Goal: Find specific page/section: Find specific page/section

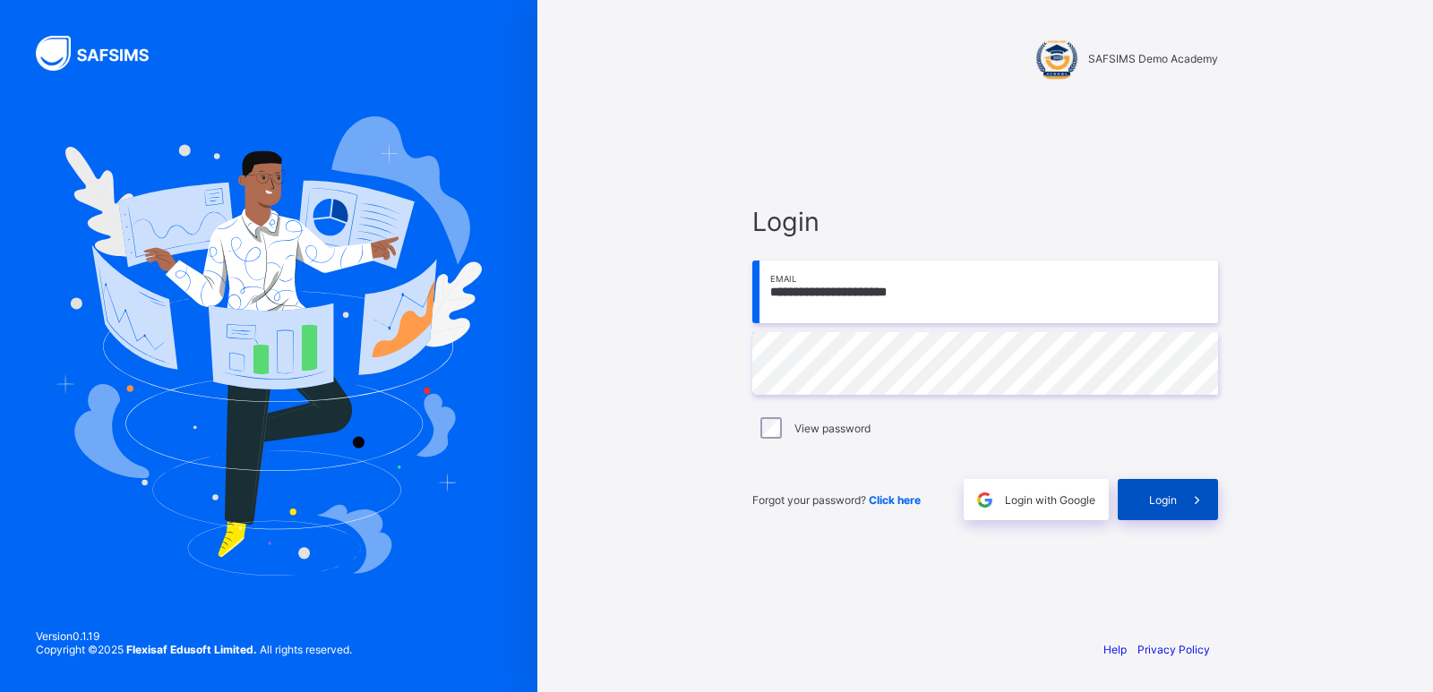
click at [1165, 504] on span "Login" at bounding box center [1163, 499] width 28 height 13
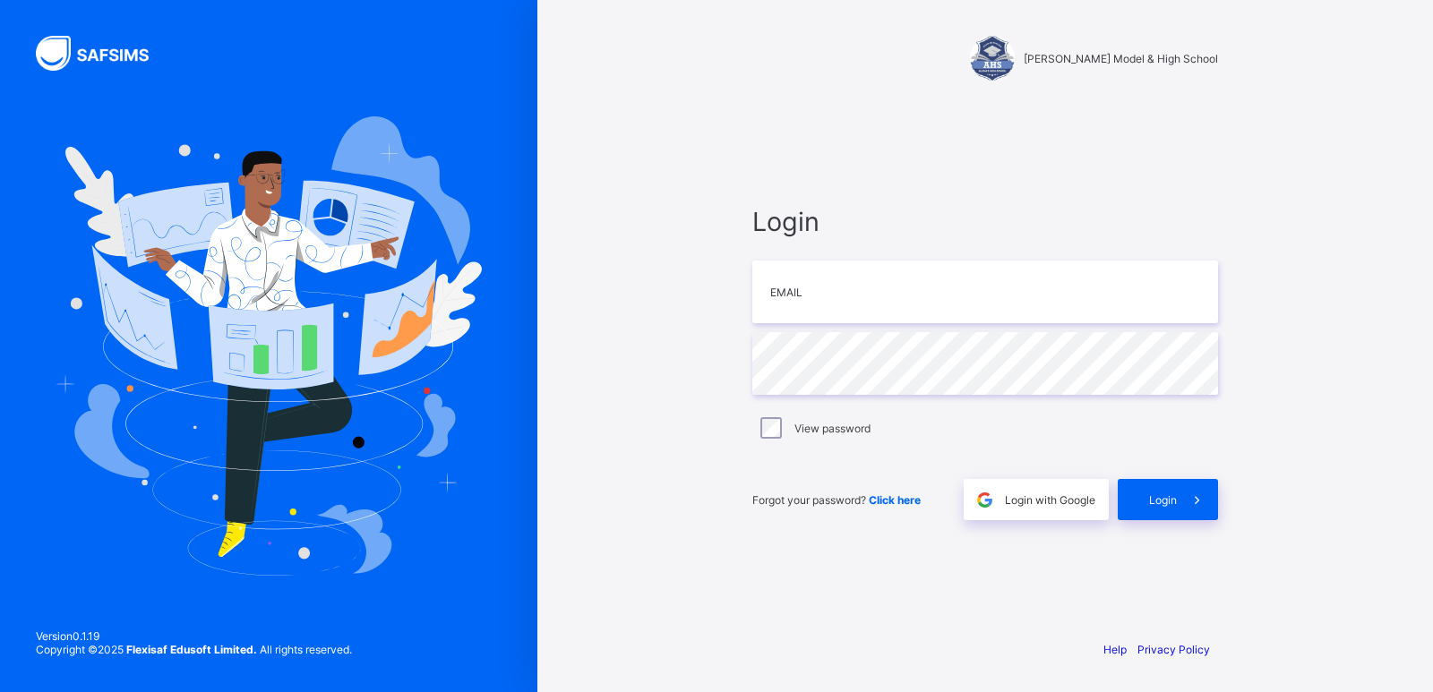
type input "**********"
click at [1147, 498] on div "Login" at bounding box center [1167, 499] width 100 height 41
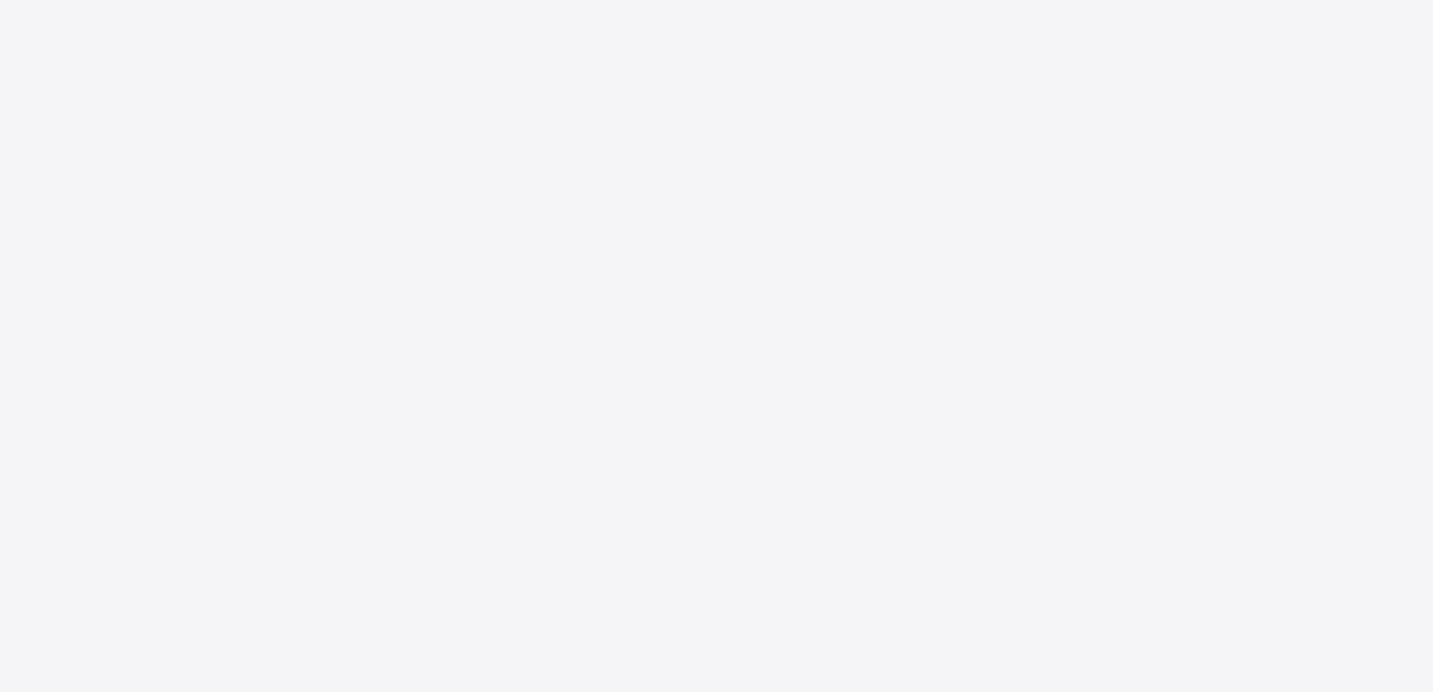
click at [1147, 498] on div "New Update Available Hello there, You can install SAFSIMS on your device for ea…" at bounding box center [716, 346] width 1433 height 692
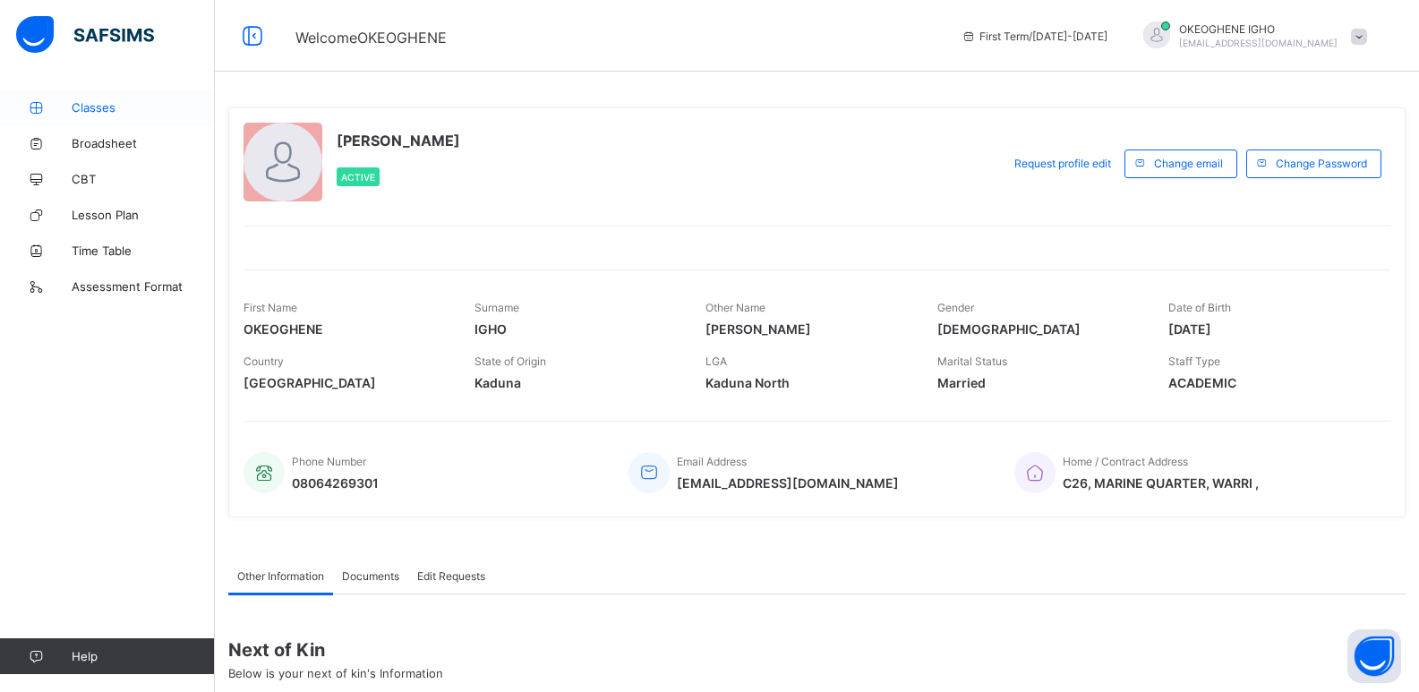
click at [101, 104] on span "Classes" at bounding box center [143, 107] width 143 height 14
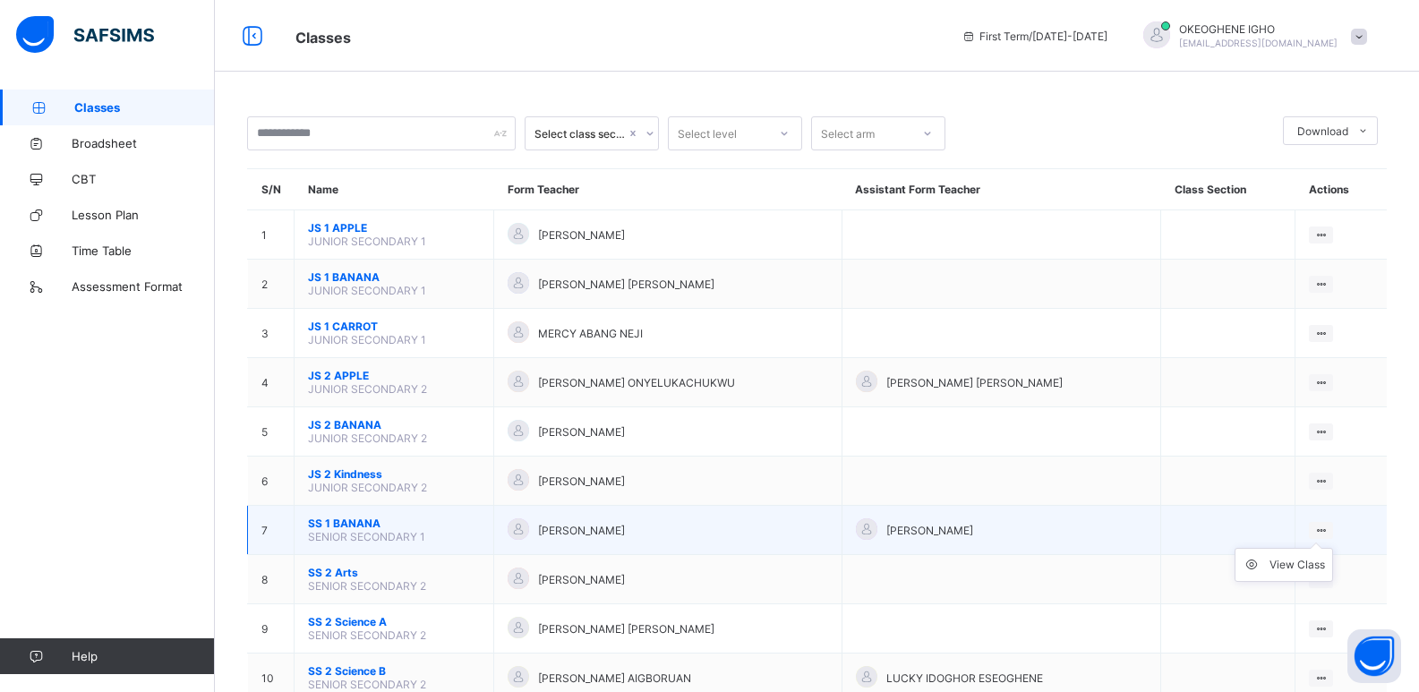
click at [1329, 527] on icon at bounding box center [1321, 530] width 15 height 13
click at [1315, 567] on div "View Class" at bounding box center [1298, 565] width 56 height 18
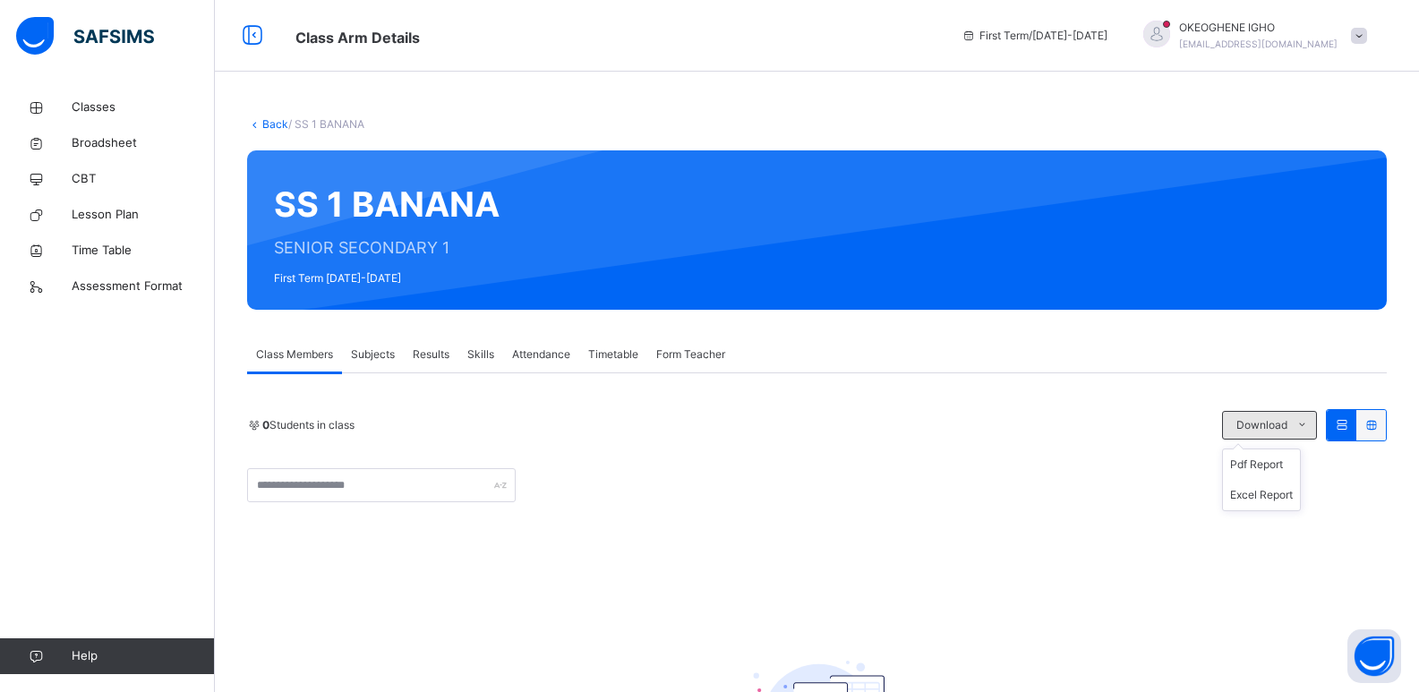
click at [1288, 425] on span "Download" at bounding box center [1262, 425] width 51 height 16
drag, startPoint x: 1292, startPoint y: 425, endPoint x: 1321, endPoint y: 424, distance: 28.7
click at [1317, 424] on div "Download" at bounding box center [1269, 425] width 95 height 29
click at [1309, 424] on icon at bounding box center [1302, 425] width 13 height 14
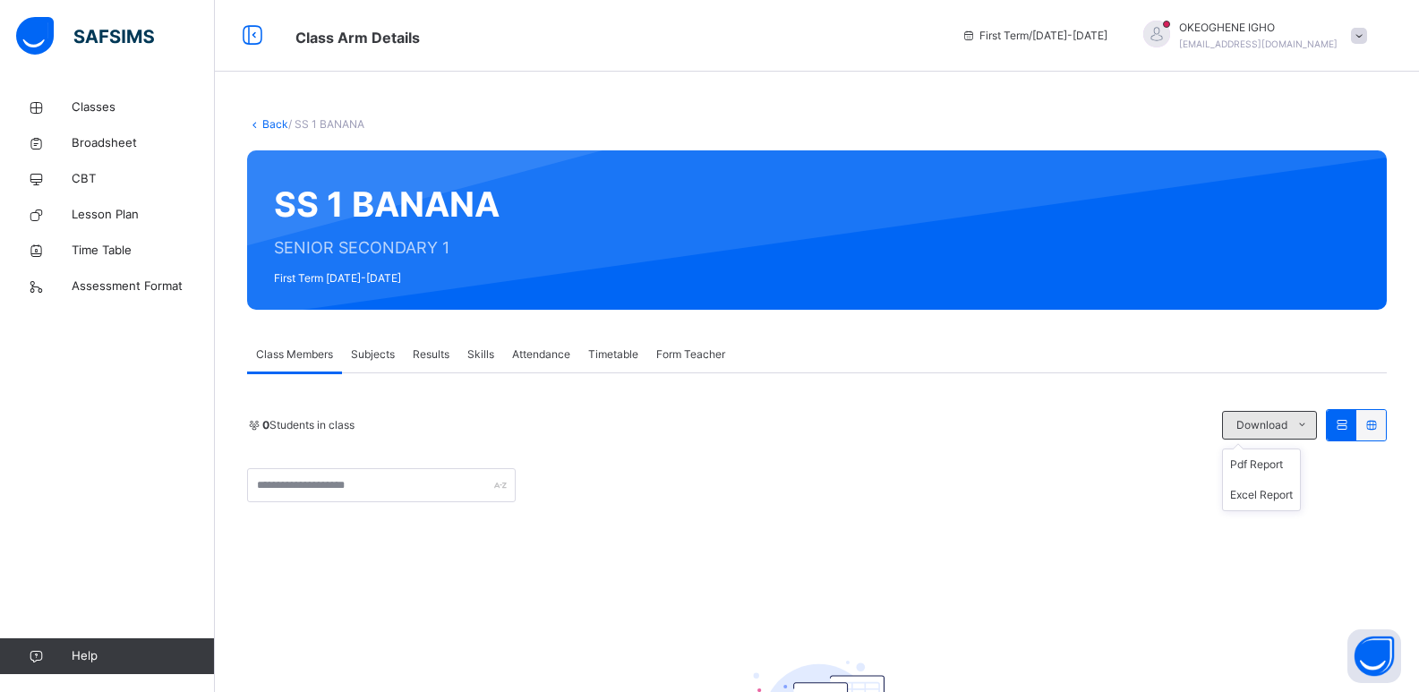
click at [1309, 424] on icon at bounding box center [1302, 425] width 13 height 14
click at [378, 355] on span "Subjects" at bounding box center [373, 355] width 44 height 16
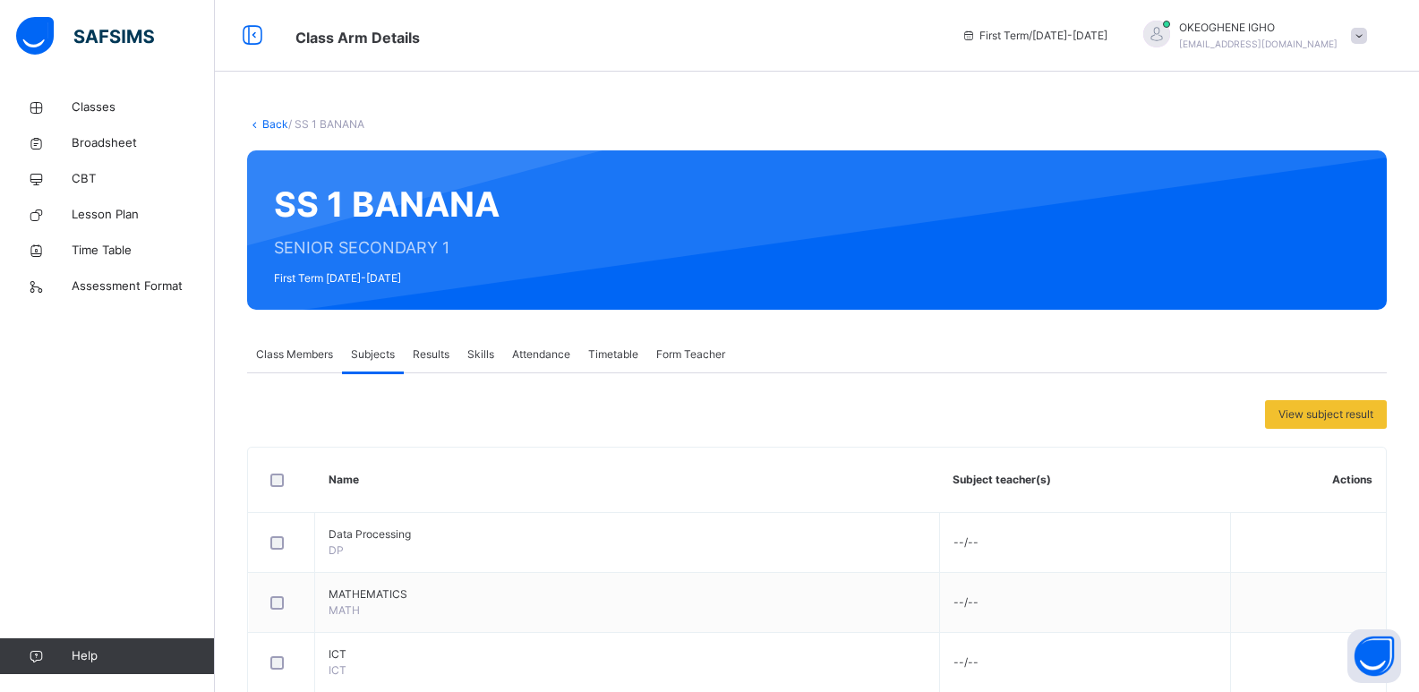
click at [378, 355] on span "Subjects" at bounding box center [373, 355] width 44 height 16
click at [429, 358] on span "Results" at bounding box center [431, 355] width 37 height 16
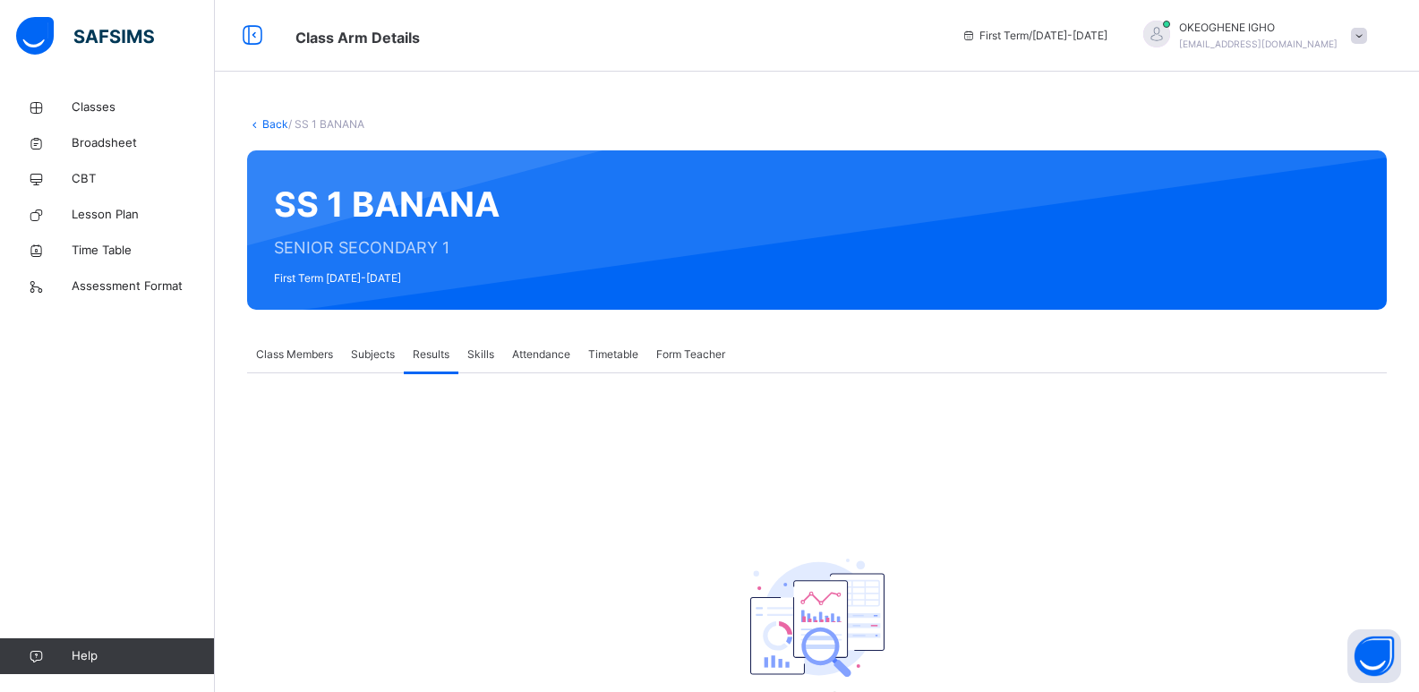
click at [376, 355] on span "Subjects" at bounding box center [373, 355] width 44 height 16
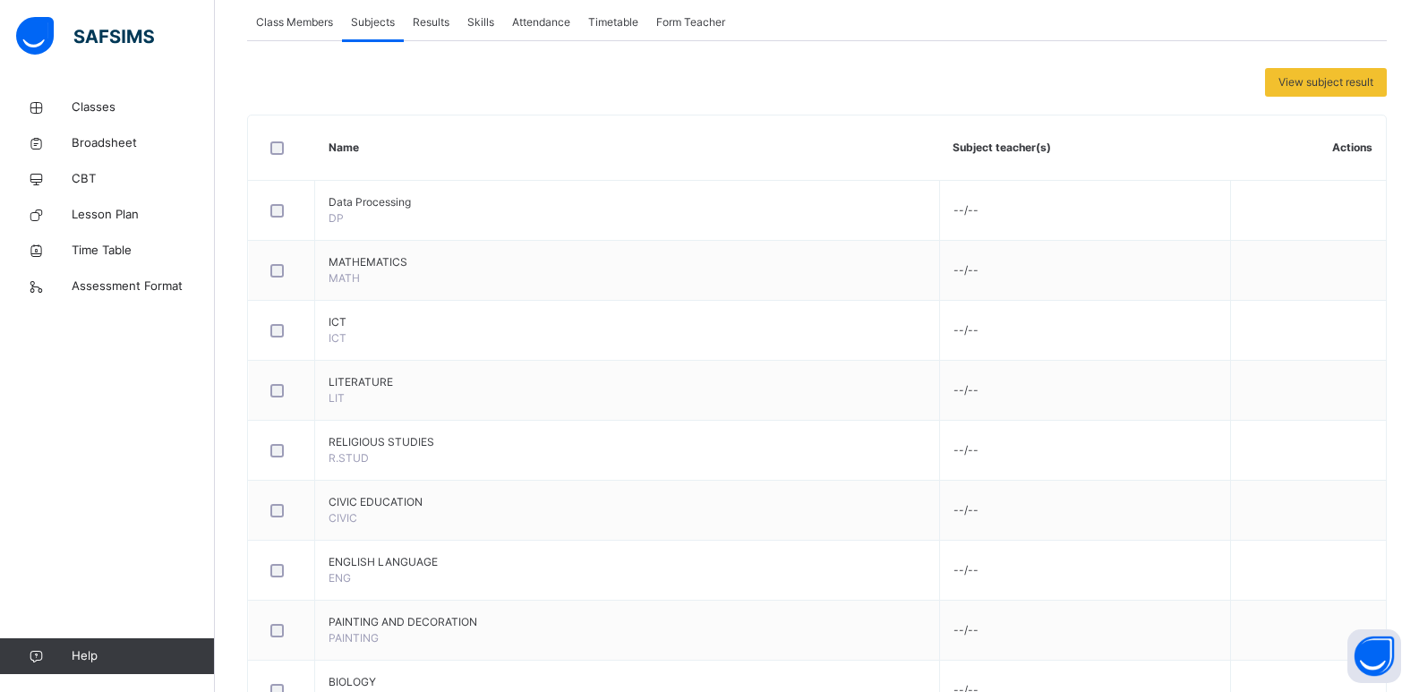
scroll to position [358, 0]
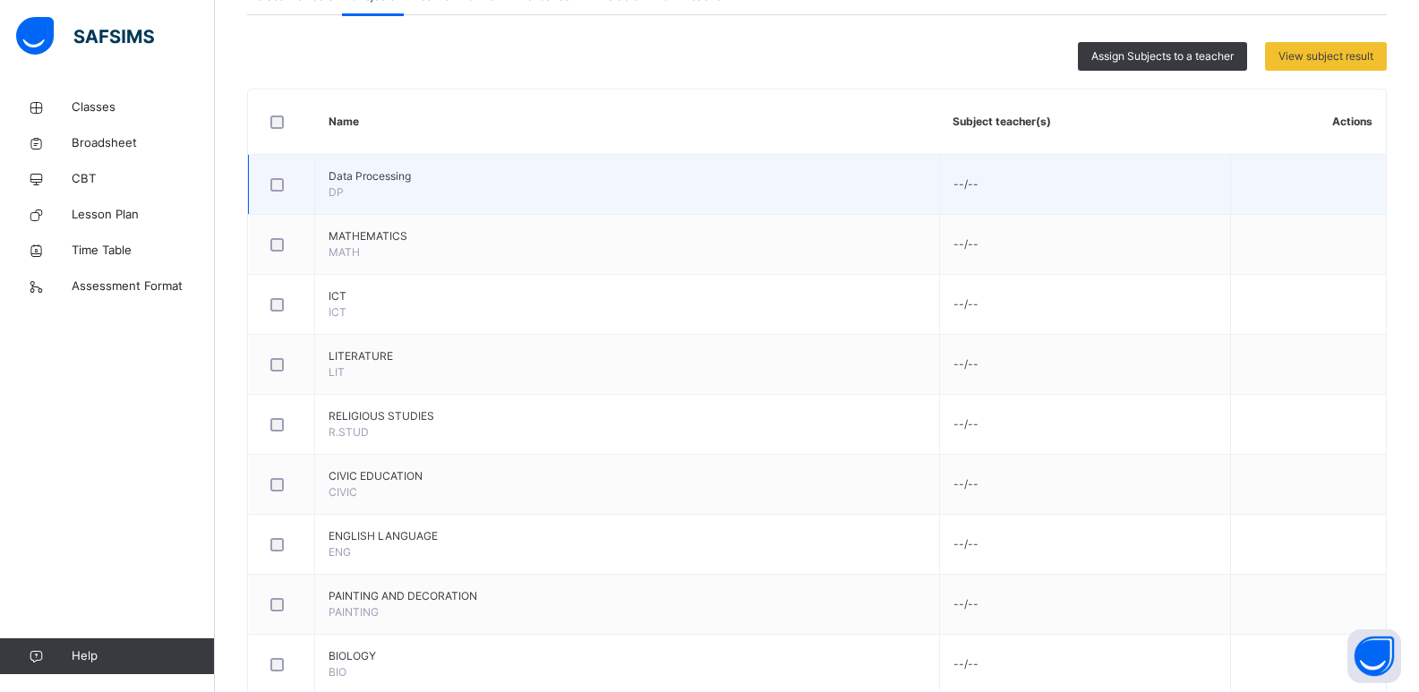
click at [274, 192] on div at bounding box center [281, 185] width 39 height 38
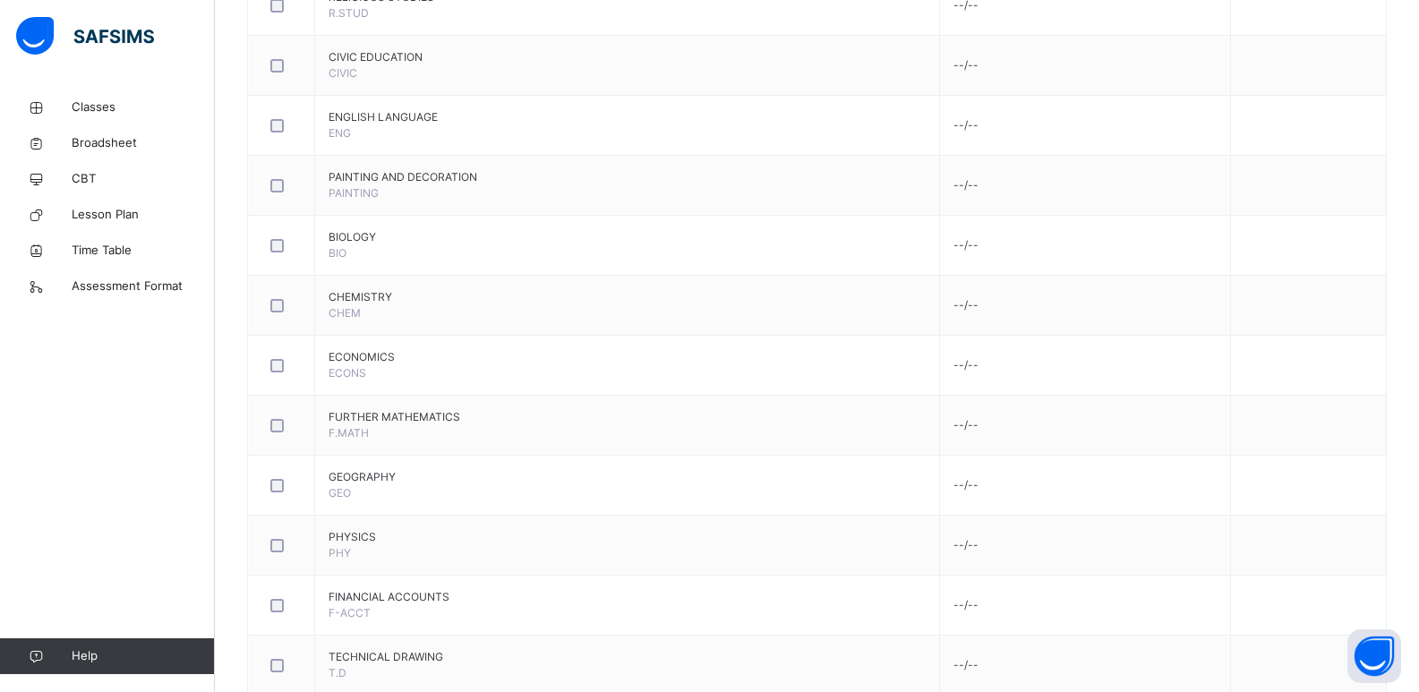
scroll to position [824, 0]
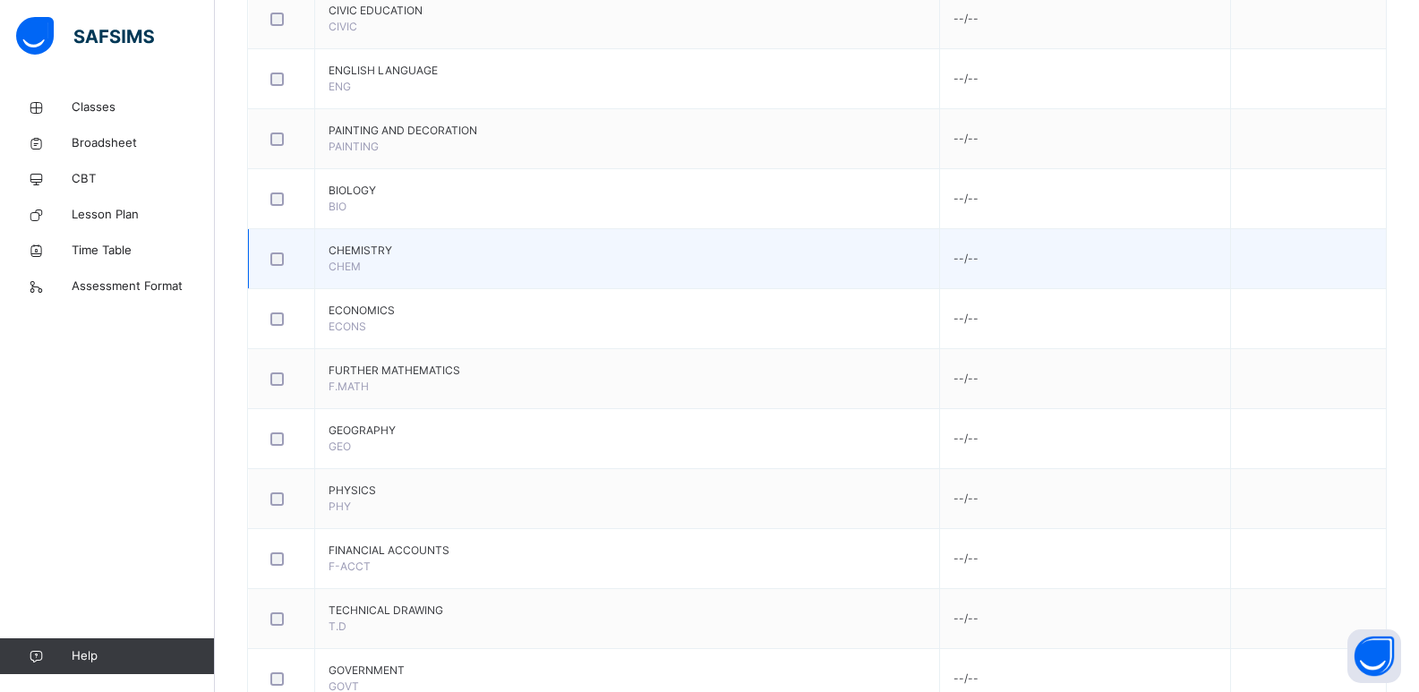
click at [977, 257] on td "--/--" at bounding box center [1084, 259] width 291 height 60
click at [1007, 259] on td "--/--" at bounding box center [1084, 259] width 291 height 60
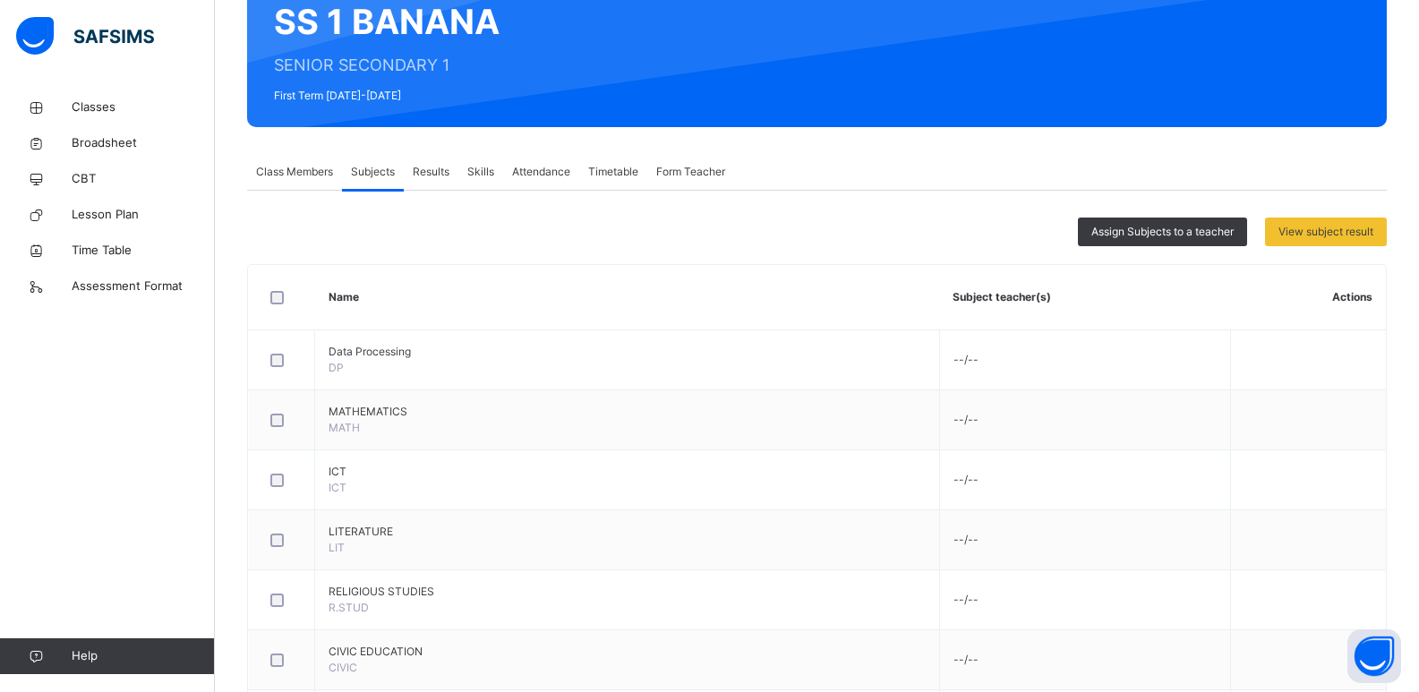
scroll to position [0, 0]
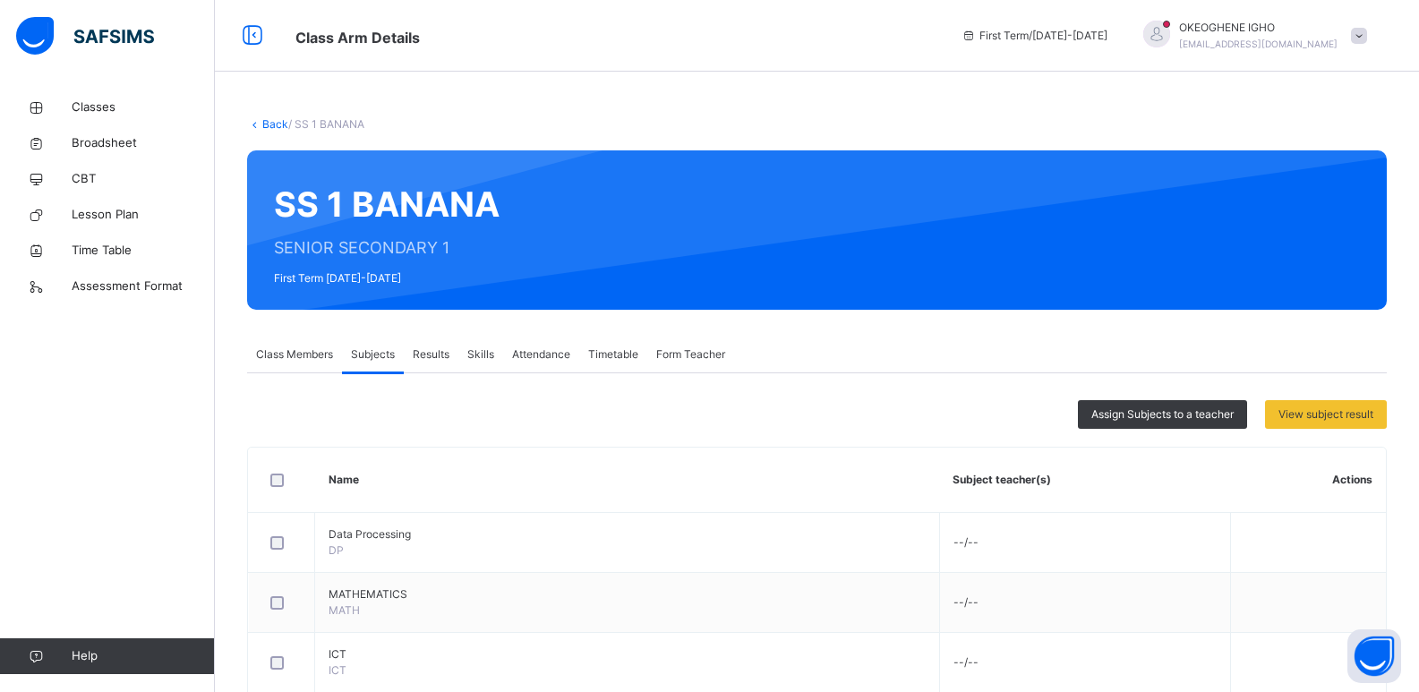
click at [691, 358] on span "Form Teacher" at bounding box center [690, 355] width 69 height 16
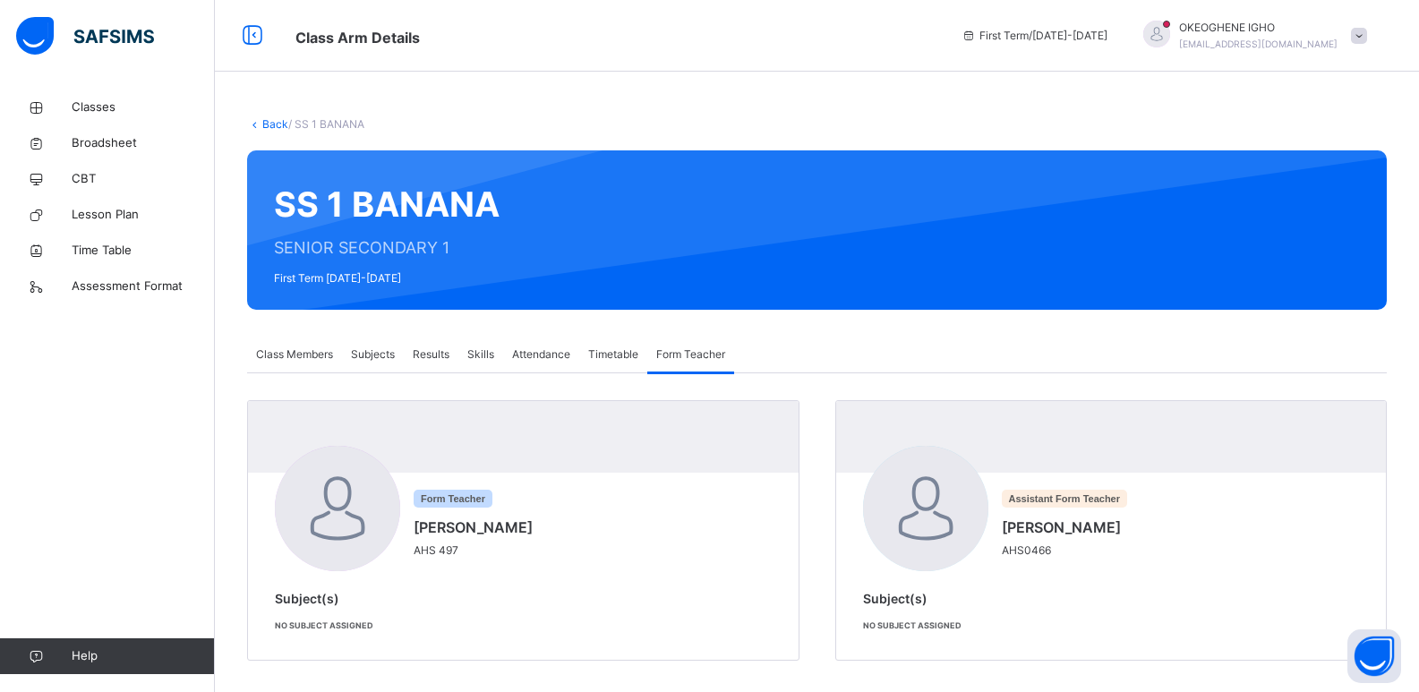
scroll to position [13, 0]
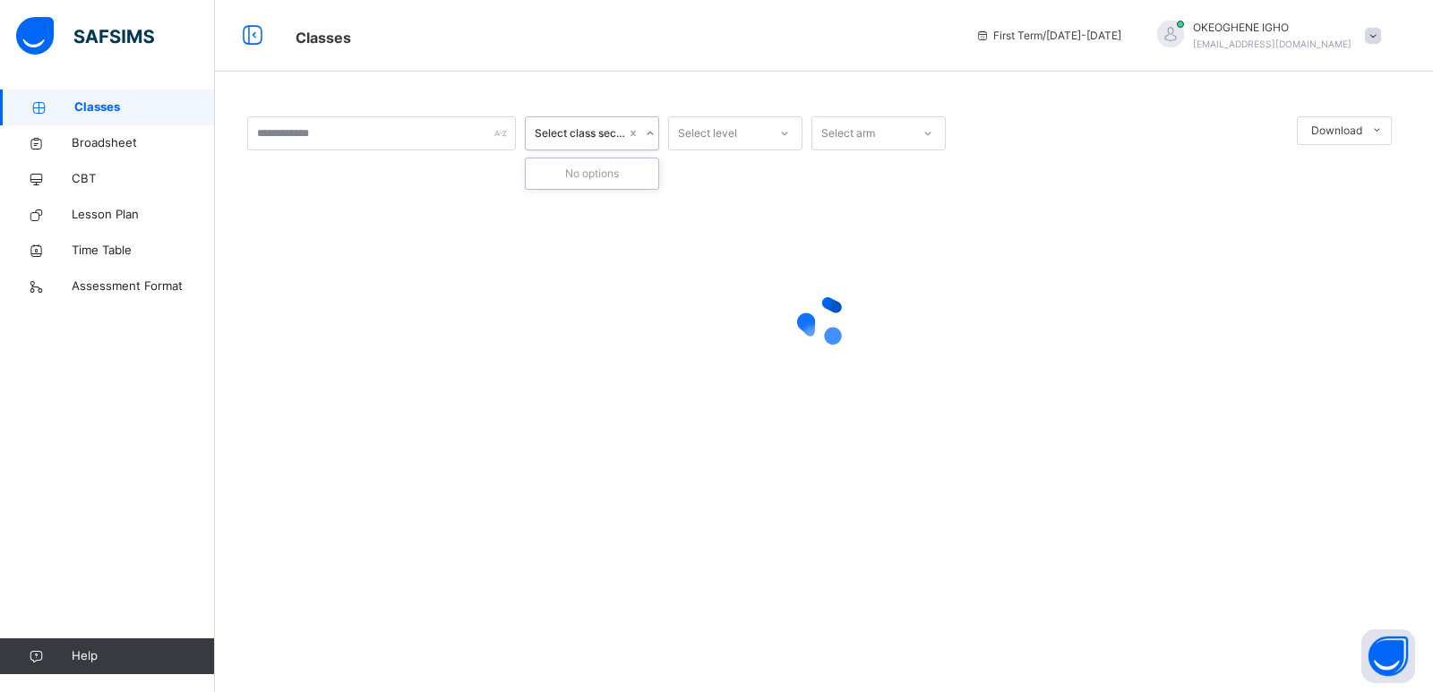
click at [647, 135] on icon at bounding box center [650, 133] width 11 height 18
click at [787, 135] on icon at bounding box center [784, 133] width 11 height 18
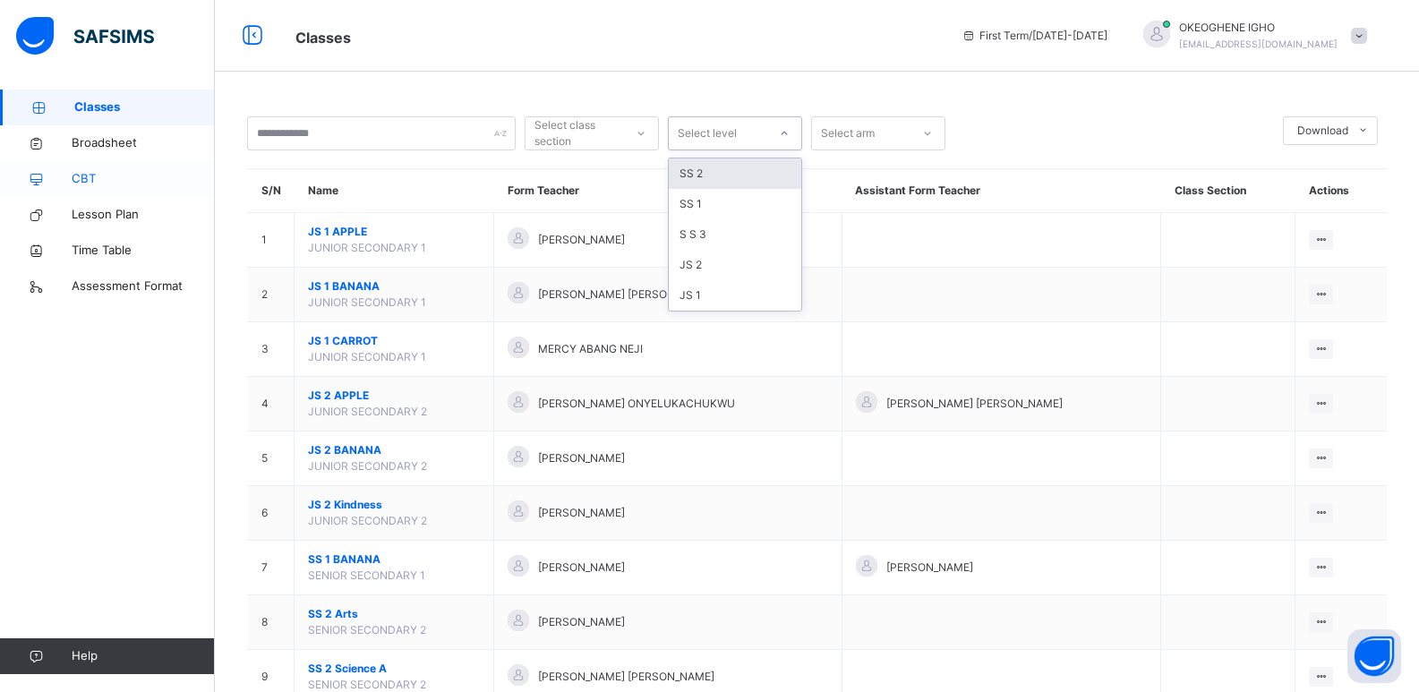
click at [98, 178] on span "CBT" at bounding box center [143, 179] width 143 height 18
